Goal: Task Accomplishment & Management: Manage account settings

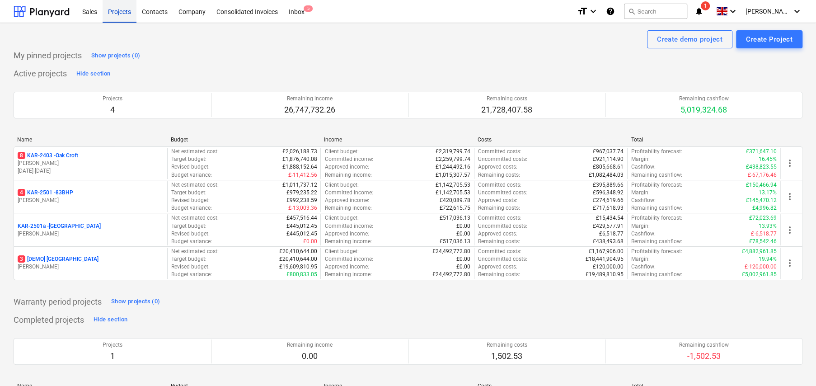
click at [120, 14] on div "Projects" at bounding box center [120, 11] width 34 height 23
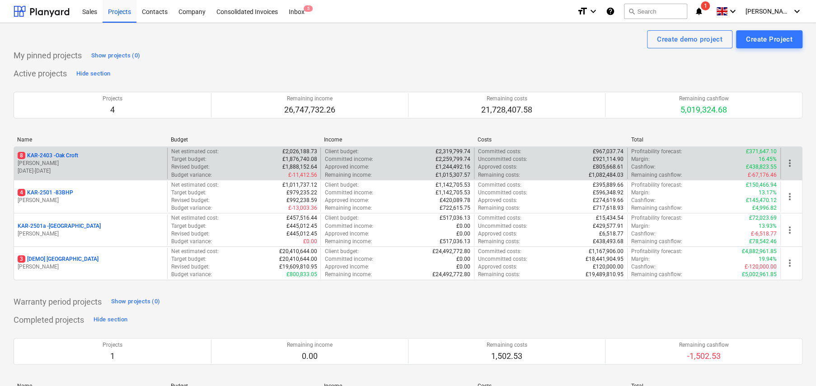
click at [58, 155] on p "8 KAR-2403 - Oak Croft" at bounding box center [48, 156] width 61 height 8
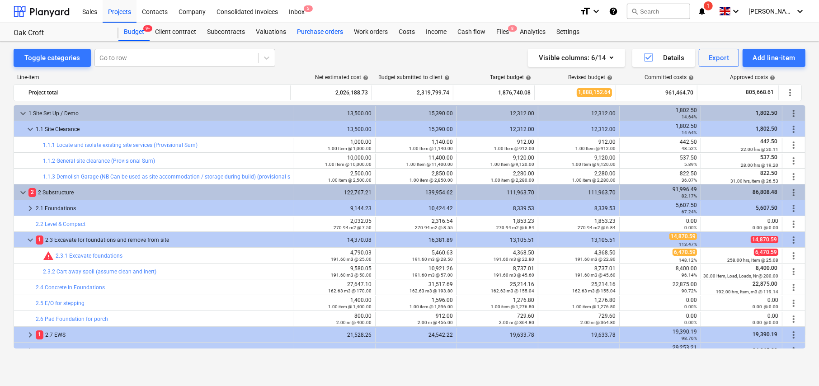
click at [316, 32] on div "Purchase orders" at bounding box center [320, 32] width 57 height 18
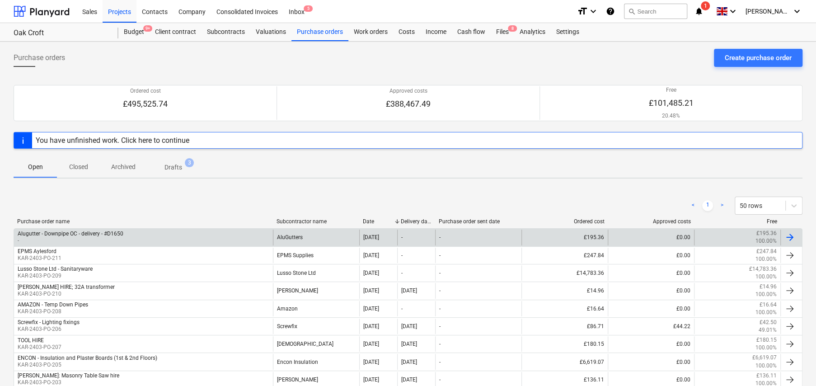
click at [121, 236] on div "Alugutter - Downpipe OC - delivery - #D1650" at bounding box center [71, 234] width 106 height 6
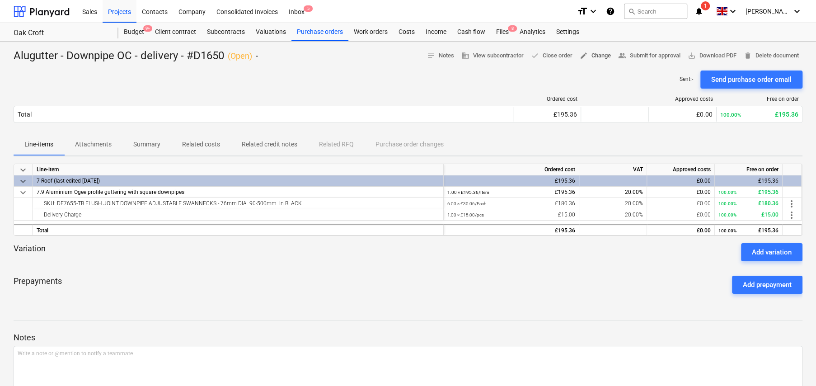
click at [600, 55] on span "edit Change" at bounding box center [595, 56] width 31 height 10
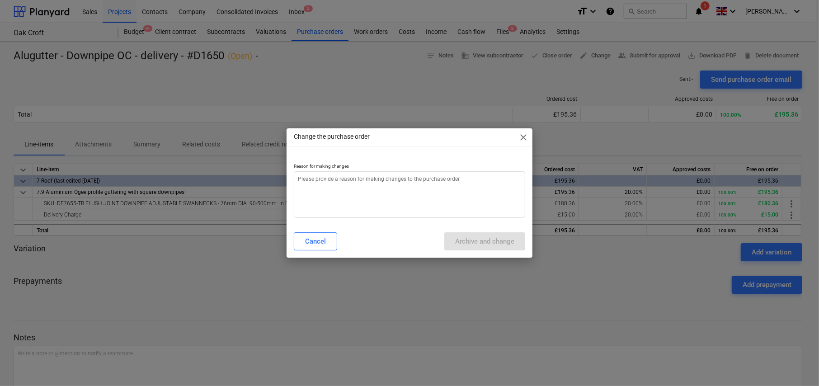
type textarea "x"
click at [428, 188] on textarea at bounding box center [409, 194] width 231 height 47
type textarea "A"
type textarea "x"
type textarea "Am"
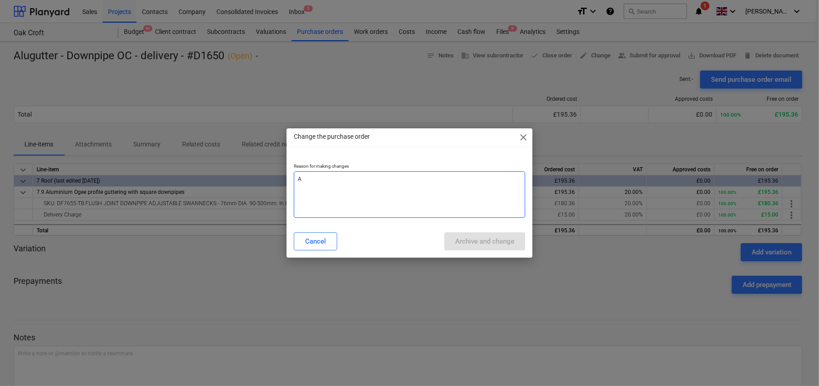
type textarea "x"
type textarea "Ame"
type textarea "x"
type textarea "[MEDICAL_DATA]"
type textarea "x"
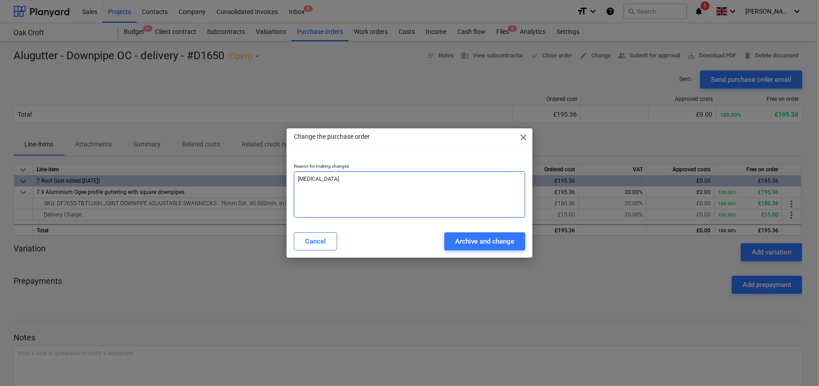
type textarea "Amend"
type textarea "x"
type textarea "[PERSON_NAME]"
type textarea "x"
type textarea "Amended"
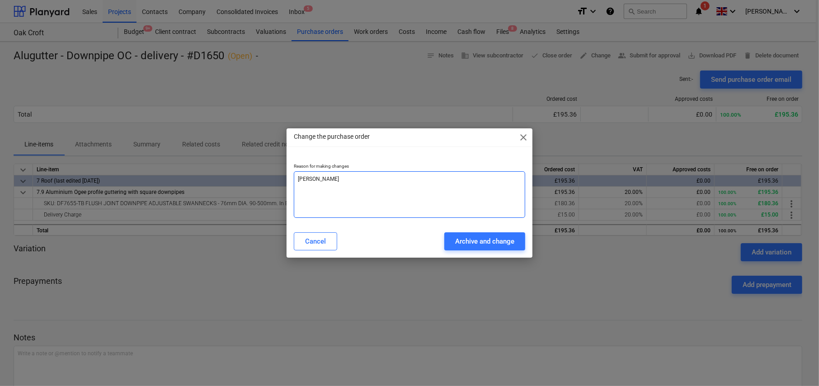
type textarea "x"
type textarea "Amended"
type textarea "x"
type textarea "Amended P"
type textarea "x"
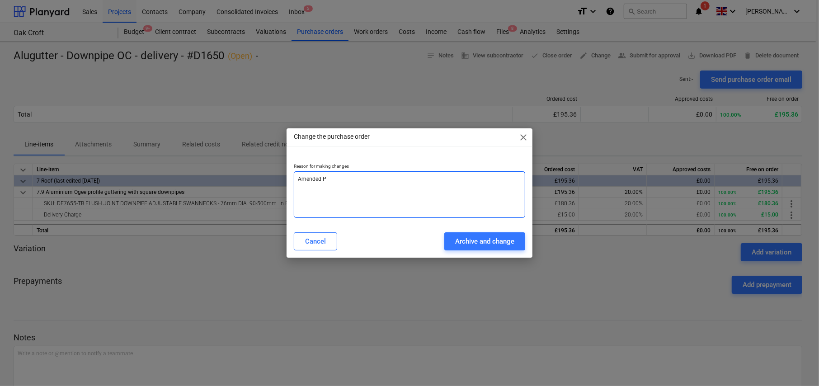
type textarea "Amended PO"
type textarea "x"
type textarea "Amended PO"
type textarea "x"
type textarea "Amended PO n"
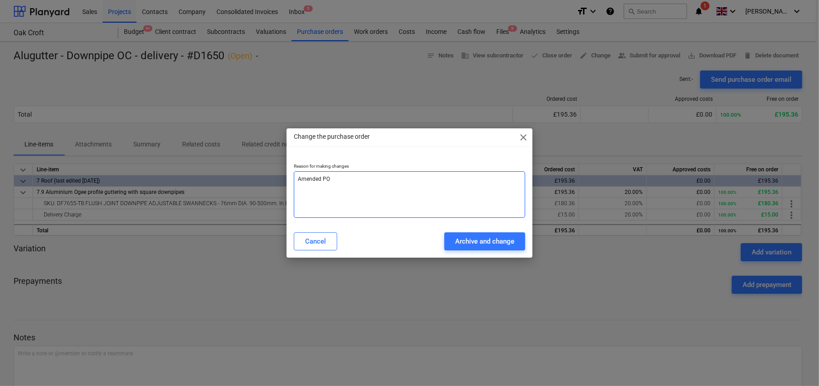
type textarea "x"
type textarea "Amended PO nu"
type textarea "x"
type textarea "Amended PO num"
type textarea "x"
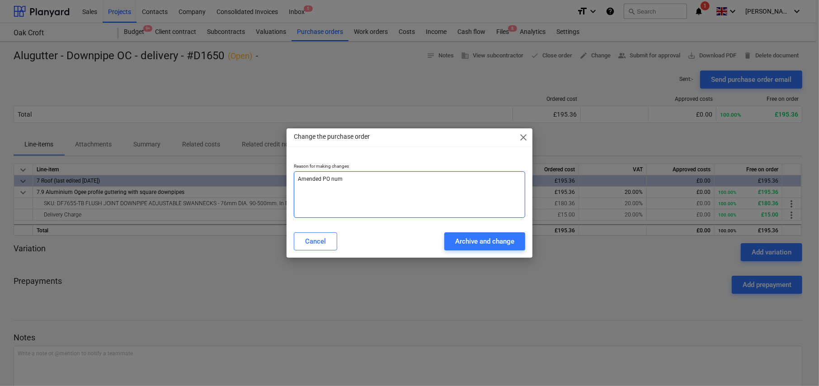
type textarea "Amended PO numb"
type textarea "x"
type textarea "Amended PO numbe"
type textarea "x"
type textarea "Amended PO number"
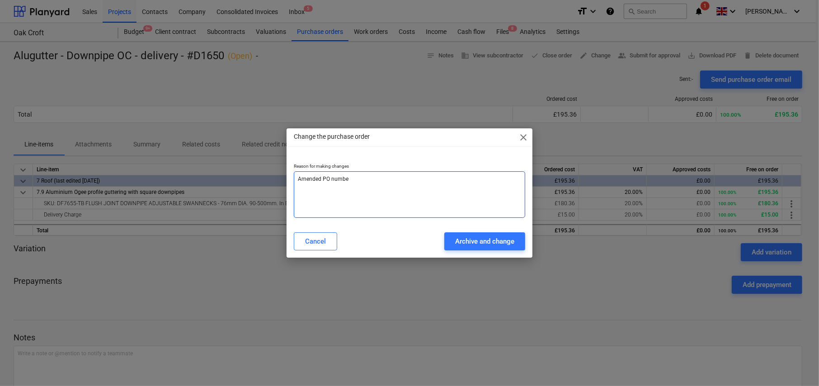
type textarea "x"
type textarea "Amended PO number"
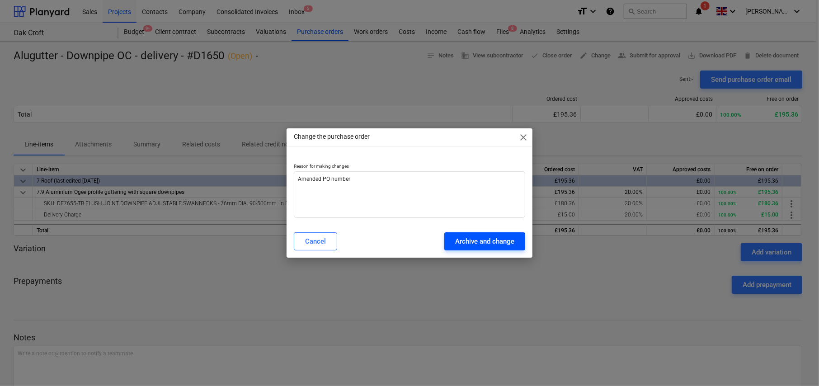
click at [490, 245] on div "Archive and change" at bounding box center [484, 241] width 59 height 12
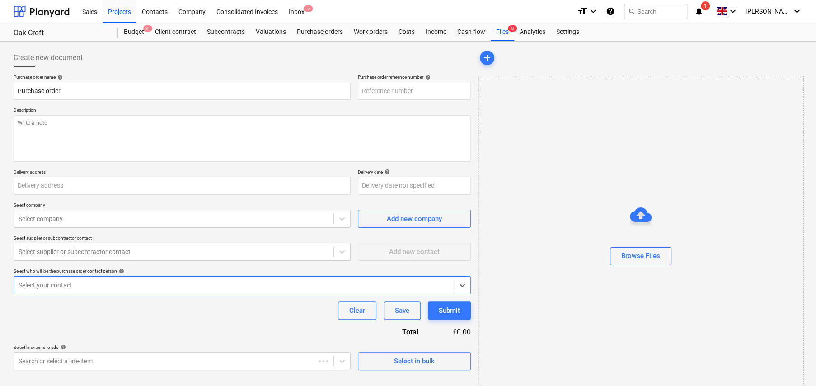
type textarea "x"
type input "Alugutter - Downpipe OC - delivery - #D1650"
type input "-"
type textarea "Fixings & Gutter downpipe for delivery to site. Site address ; [STREET_ADDRESS]…"
type input "[STREET_ADDRESS][PERSON_NAME]"
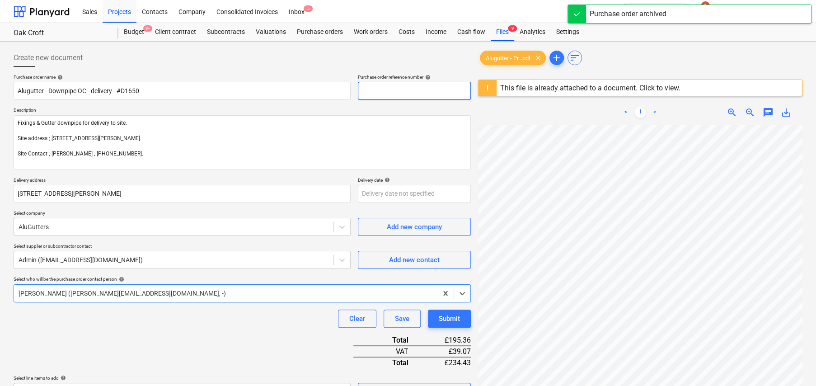
click at [373, 90] on input "-" at bounding box center [414, 91] width 113 height 18
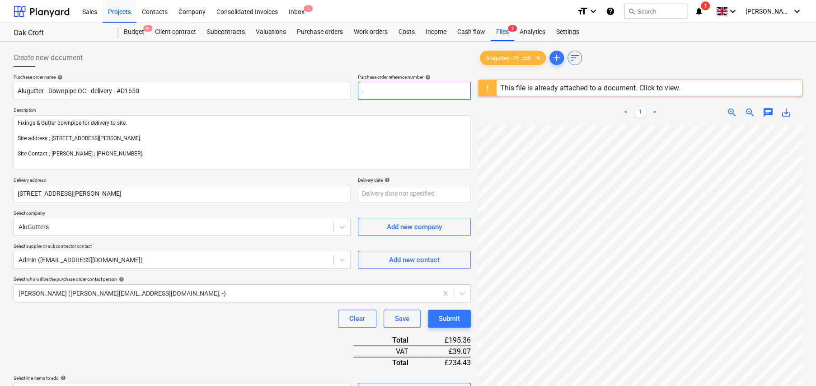
type textarea "x"
type input "KAR-2403-PO-216"
drag, startPoint x: 406, startPoint y: 88, endPoint x: 418, endPoint y: 89, distance: 12.2
click at [418, 89] on input "KAR-2403-PO-216" at bounding box center [414, 91] width 113 height 18
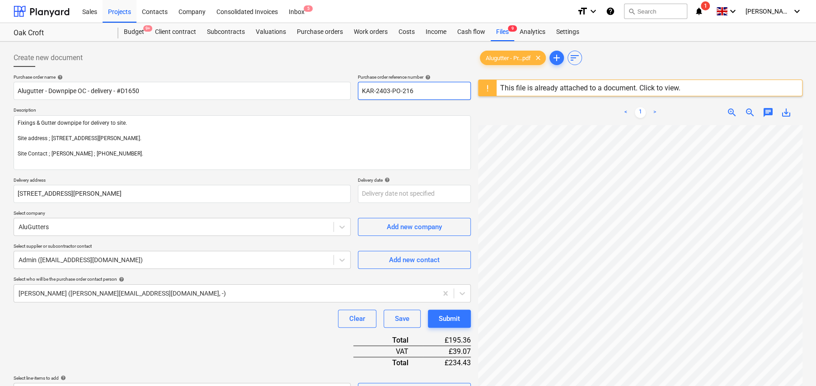
type textarea "x"
type input "KAR-2403-PO-22"
type textarea "x"
type input "KAR-2403-PO-2"
type textarea "x"
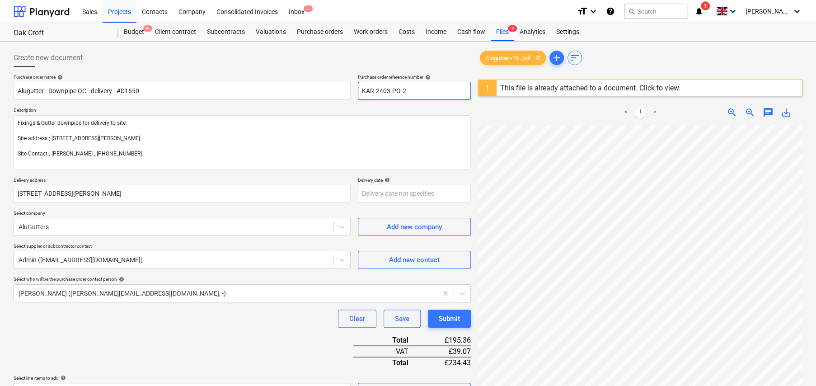
type input "KAR-2403-PO-21"
type textarea "x"
type input "KAR-2403-PO-212"
click at [450, 320] on div "Submit" at bounding box center [449, 319] width 21 height 12
type textarea "x"
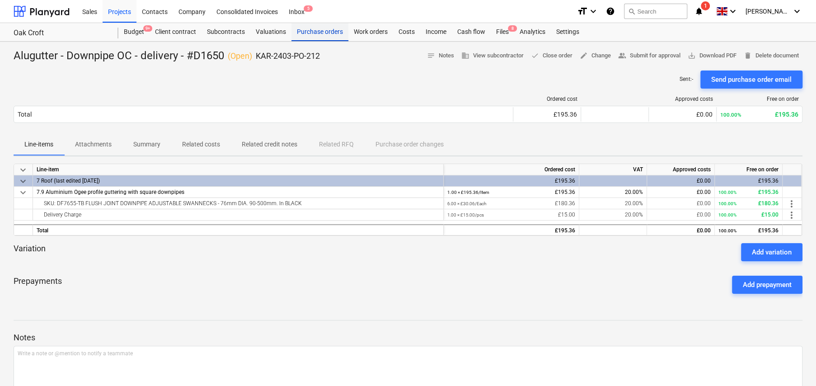
click at [324, 32] on div "Purchase orders" at bounding box center [320, 32] width 57 height 18
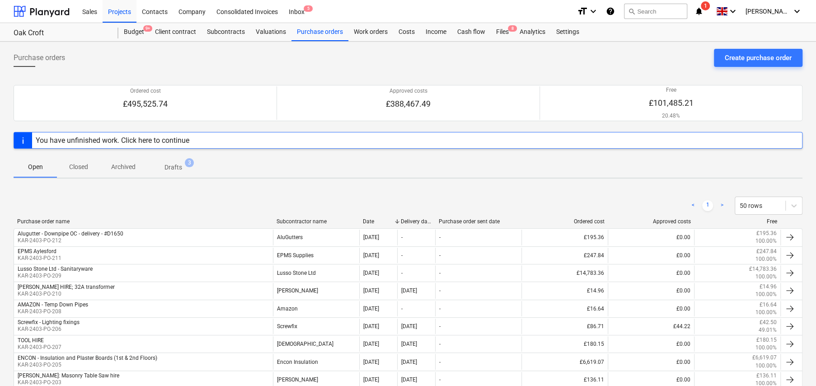
click at [177, 165] on p "Drafts" at bounding box center [174, 167] width 18 height 9
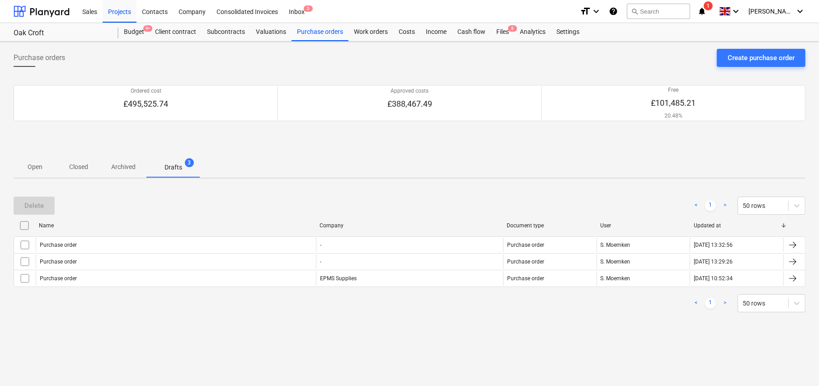
click at [24, 224] on input "checkbox" at bounding box center [24, 225] width 14 height 14
